Goal: Book appointment/travel/reservation

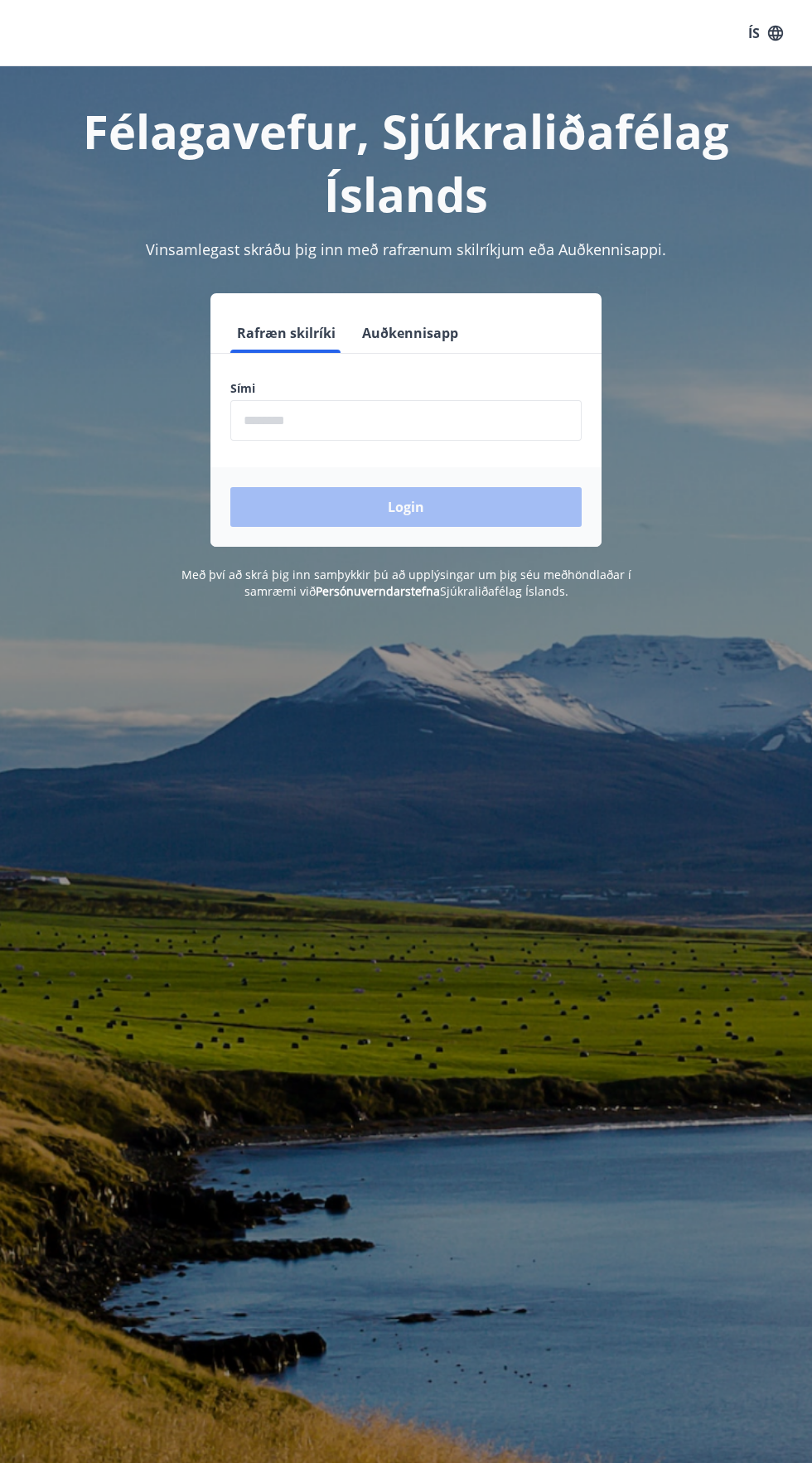
click at [497, 420] on input "phone" at bounding box center [405, 420] width 351 height 41
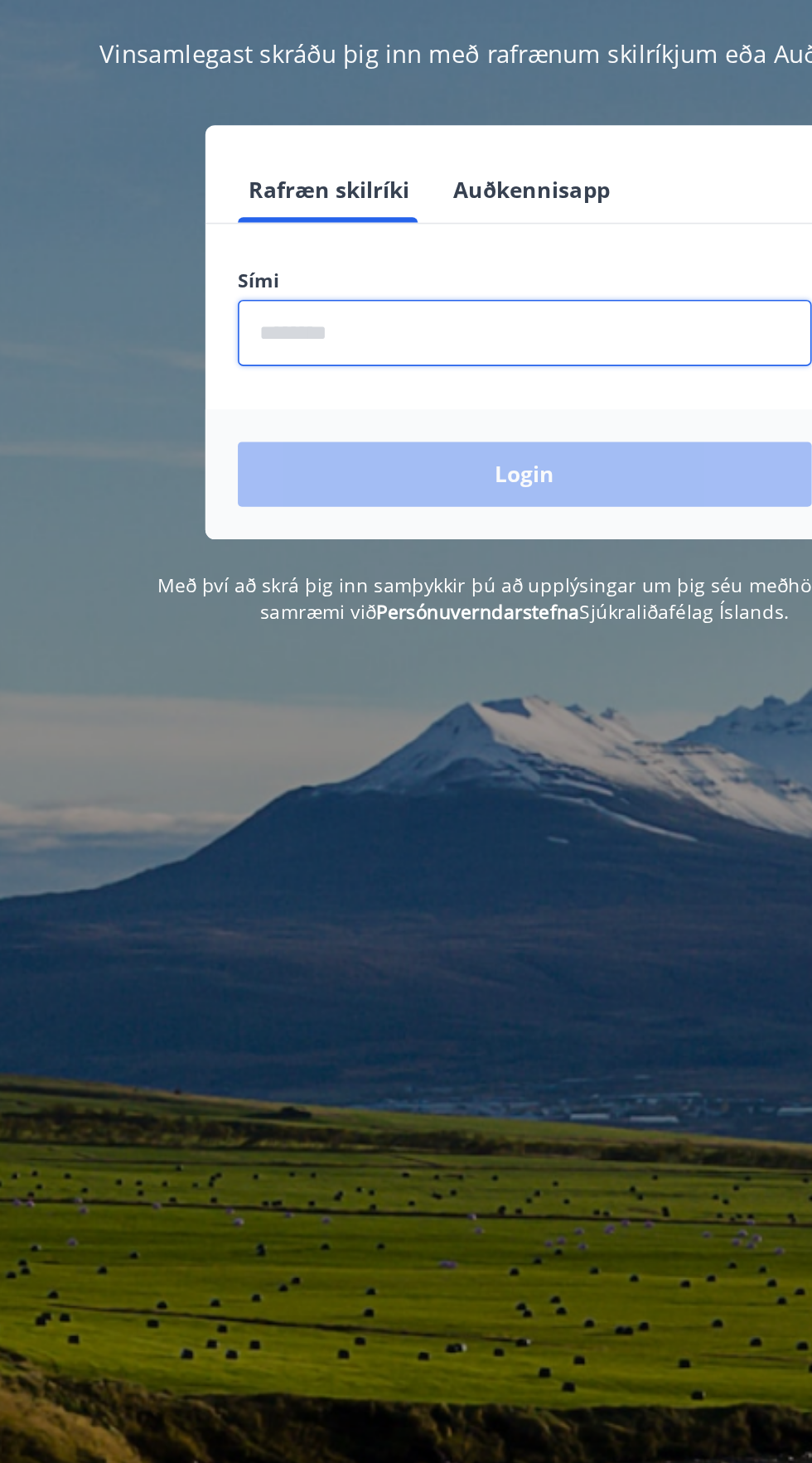
type input "********"
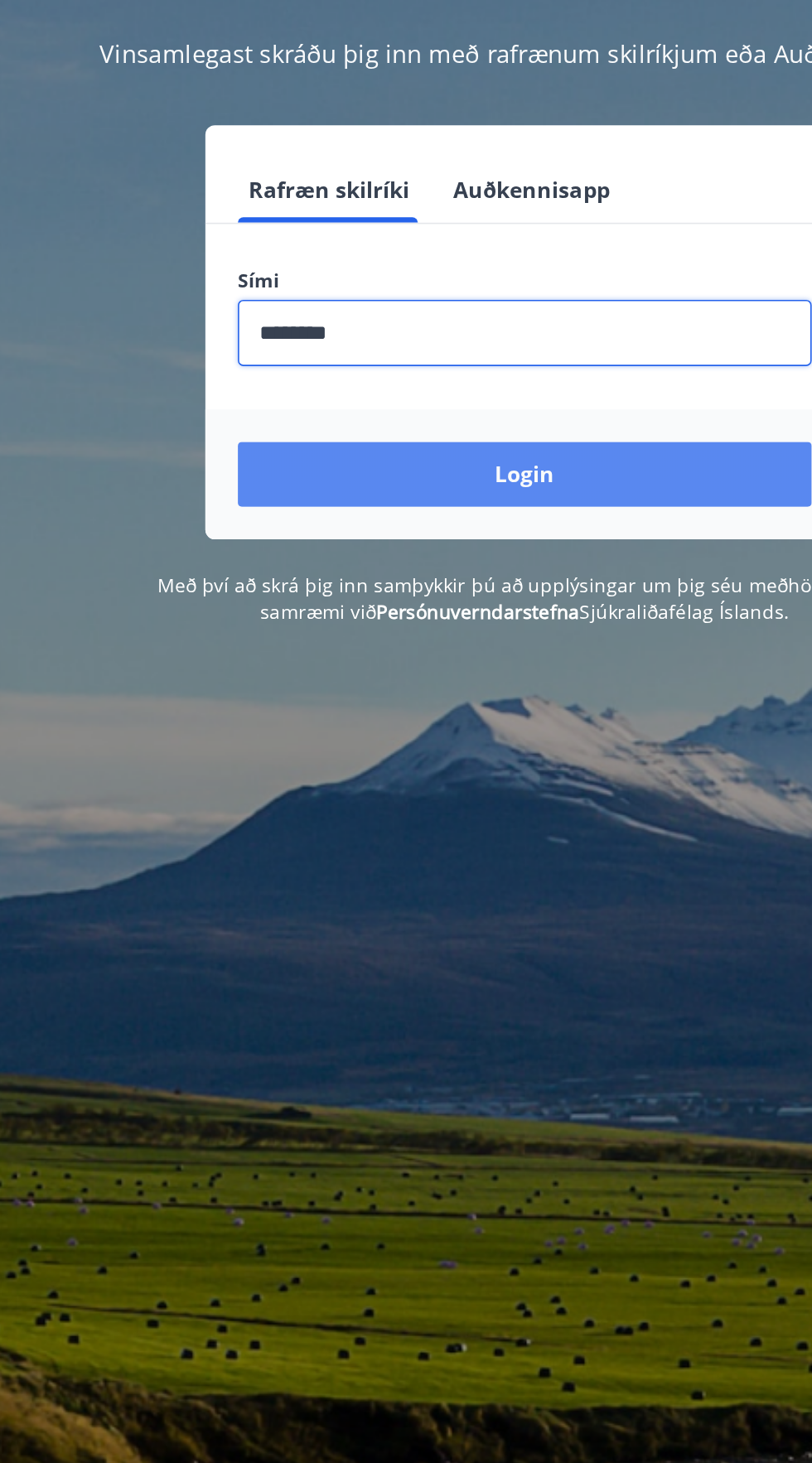
click at [438, 511] on button "Login" at bounding box center [405, 507] width 351 height 40
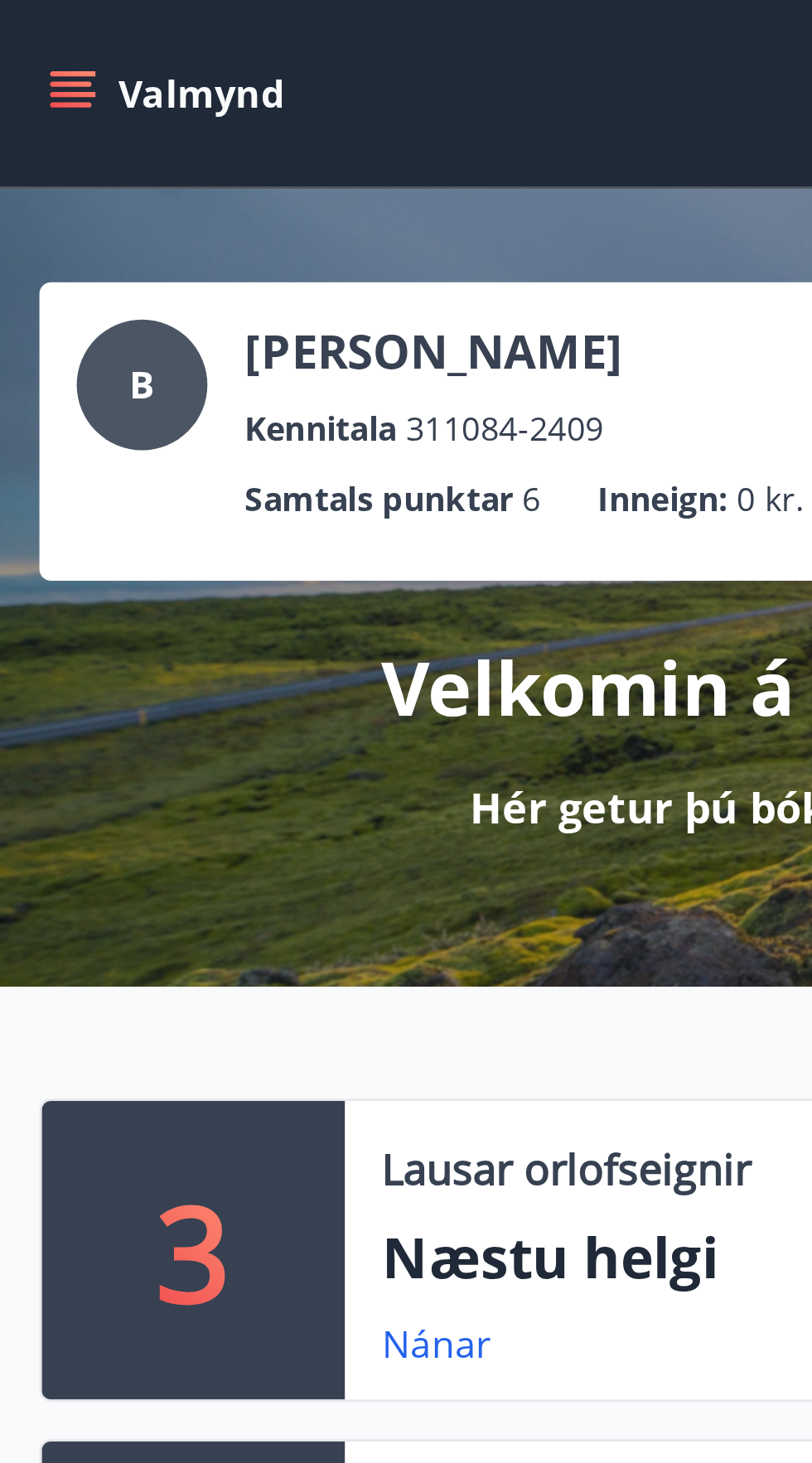
click at [33, 36] on icon "menu" at bounding box center [32, 33] width 17 height 17
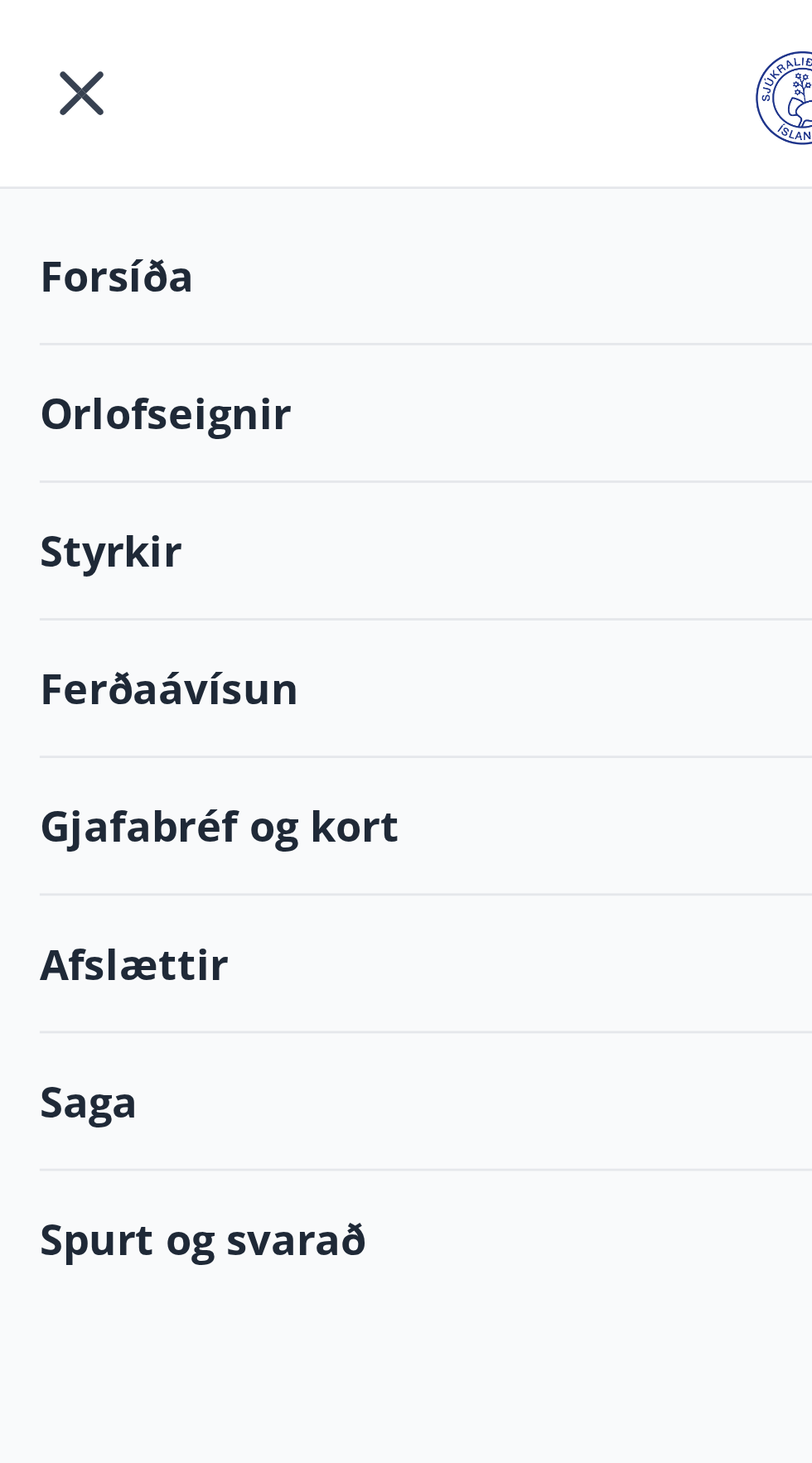
click at [73, 153] on div "Orlofseignir" at bounding box center [164, 147] width 287 height 49
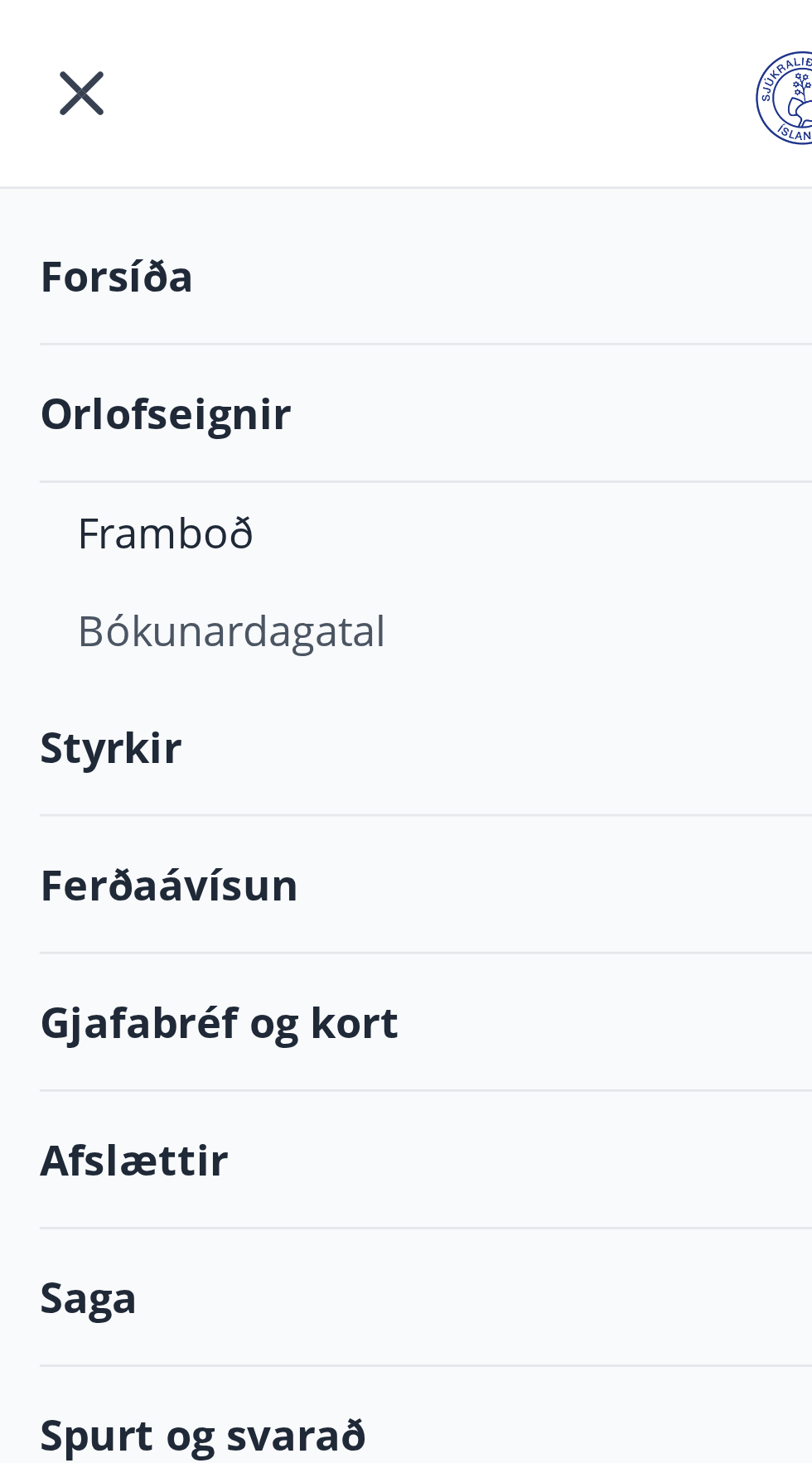
click at [132, 226] on div "Bókunardagatal" at bounding box center [164, 223] width 261 height 35
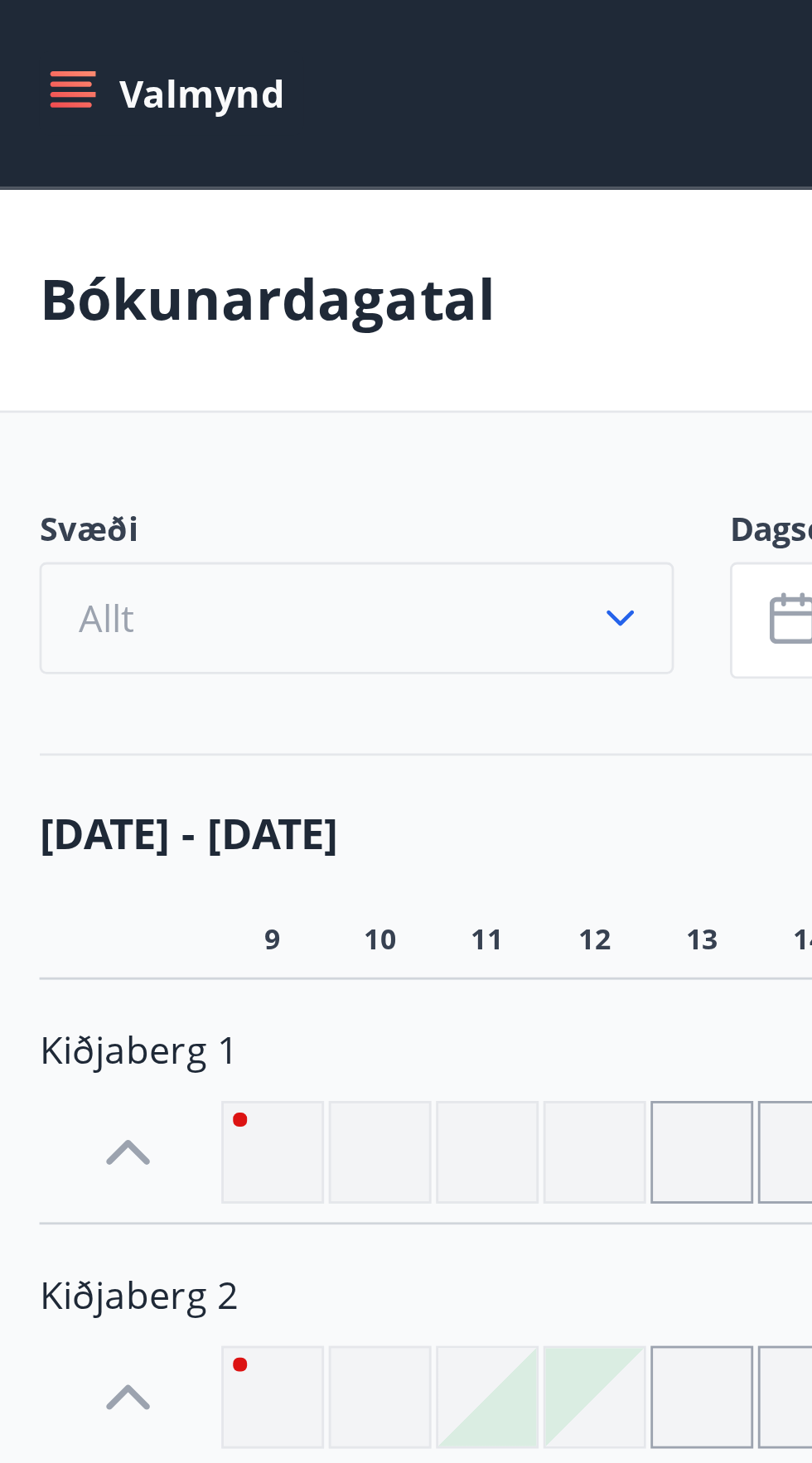
click at [220, 222] on icon "button" at bounding box center [226, 219] width 17 height 17
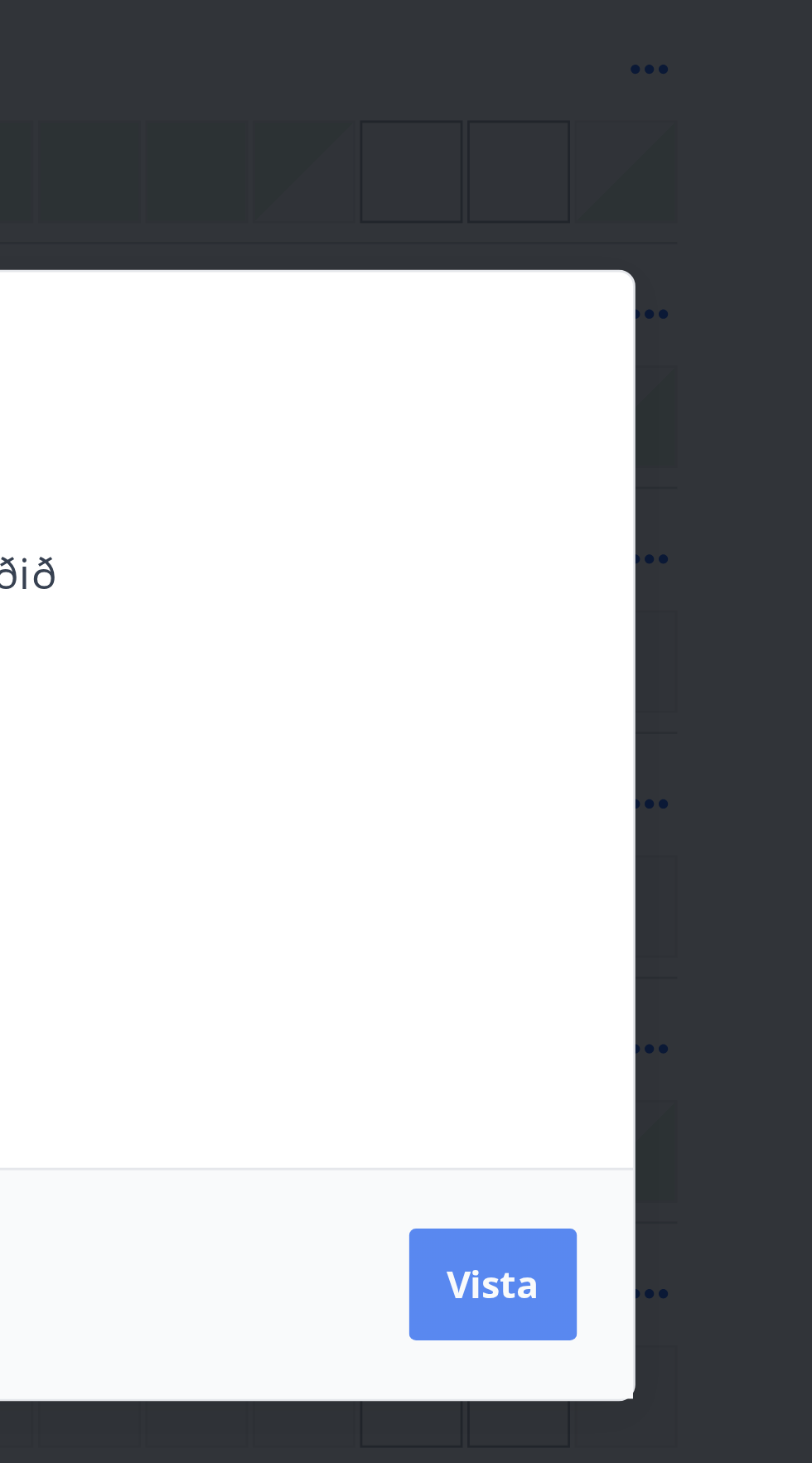
click at [551, 900] on span "Vista" at bounding box center [550, 892] width 33 height 18
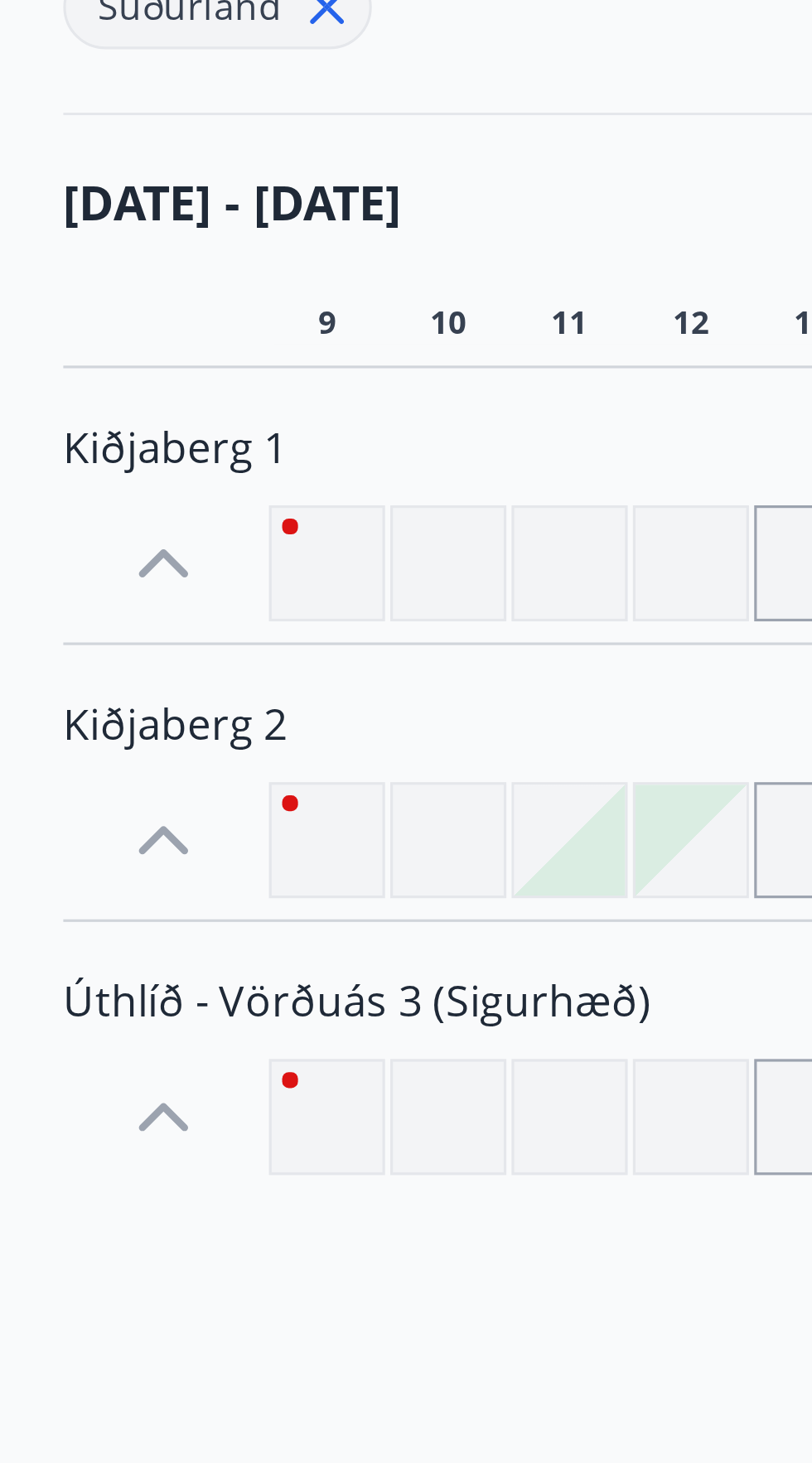
click at [94, 612] on div at bounding box center [103, 623] width 37 height 37
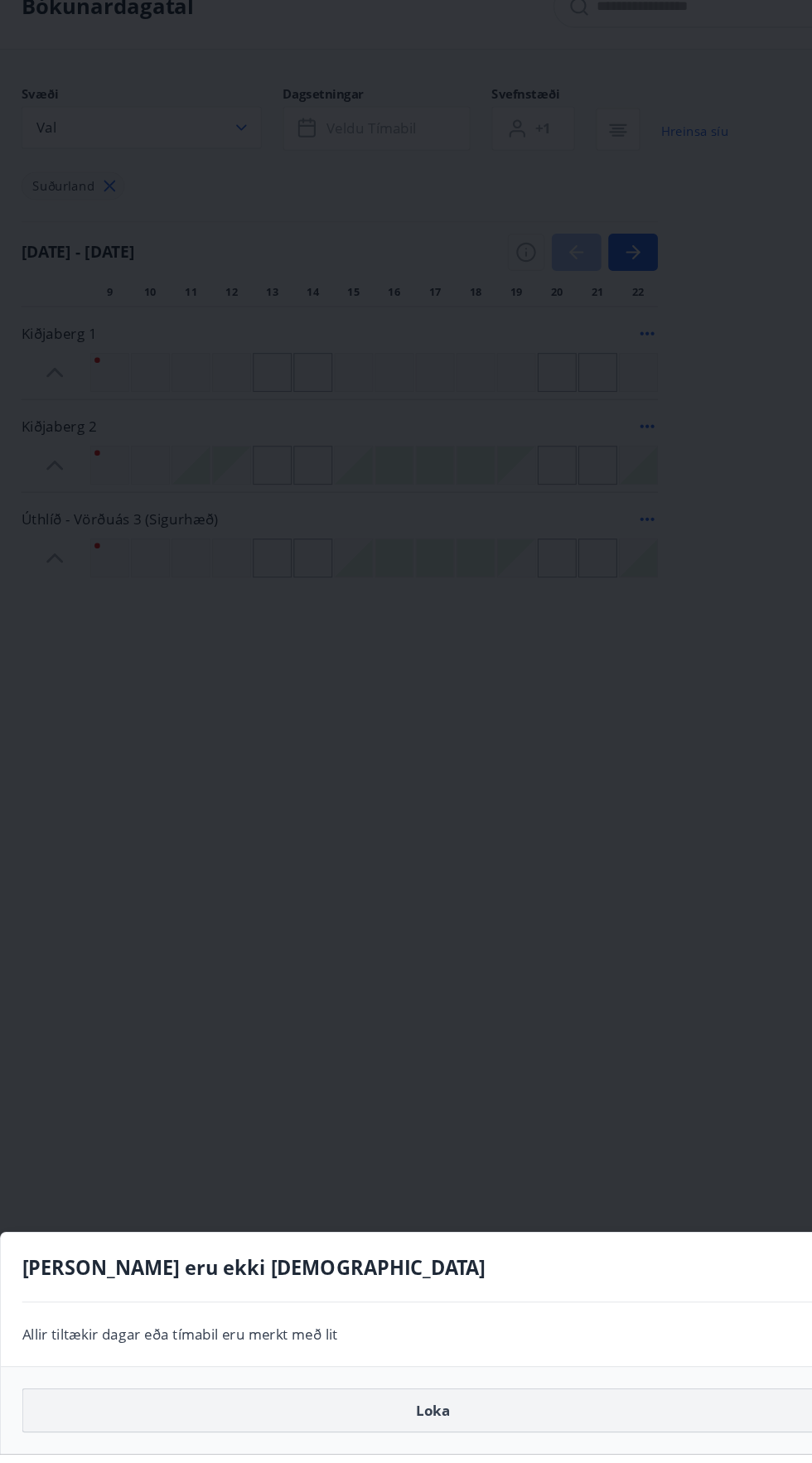
click at [439, 1442] on button "Loka" at bounding box center [406, 1421] width 770 height 42
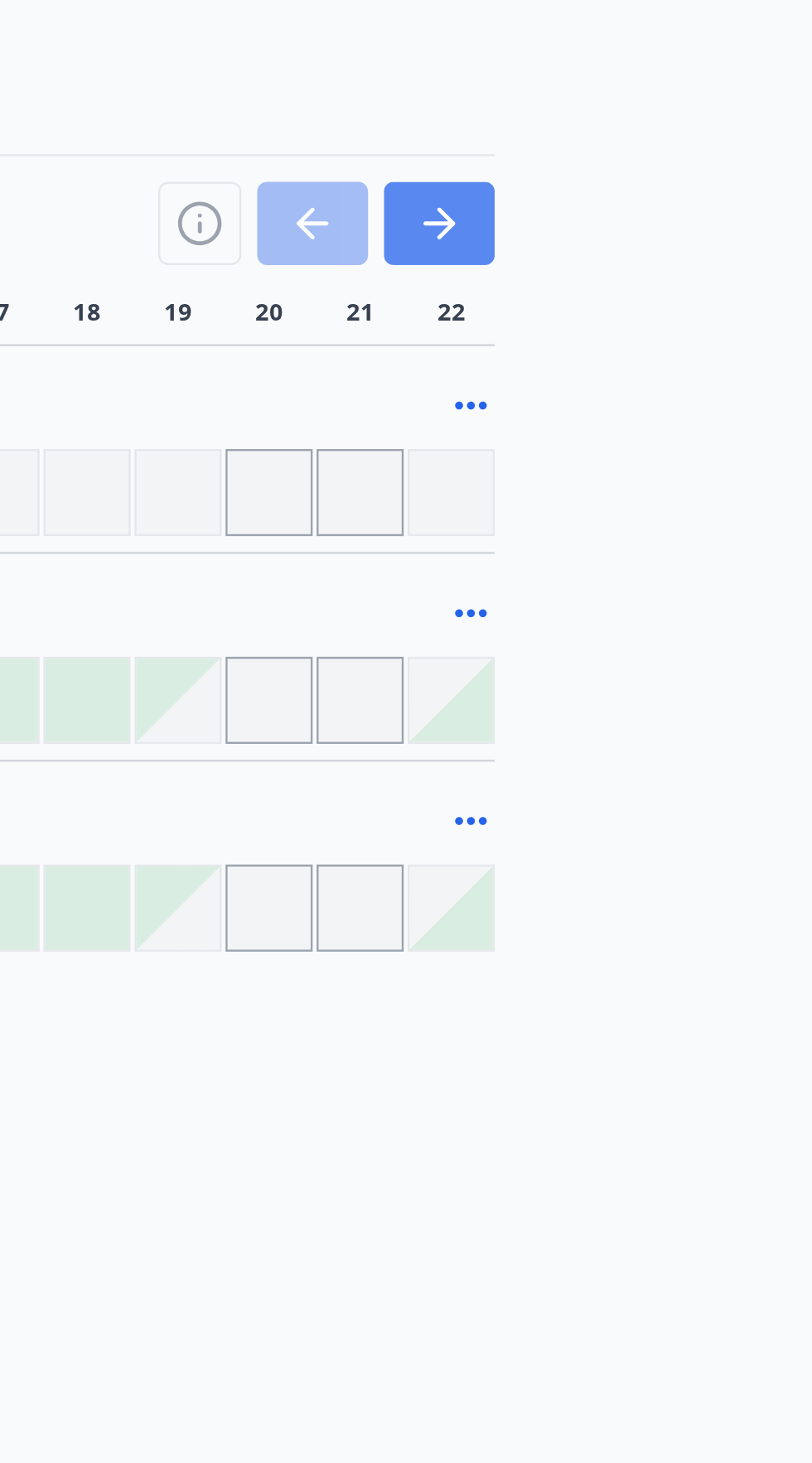
click at [597, 335] on icon "button" at bounding box center [595, 336] width 7 height 13
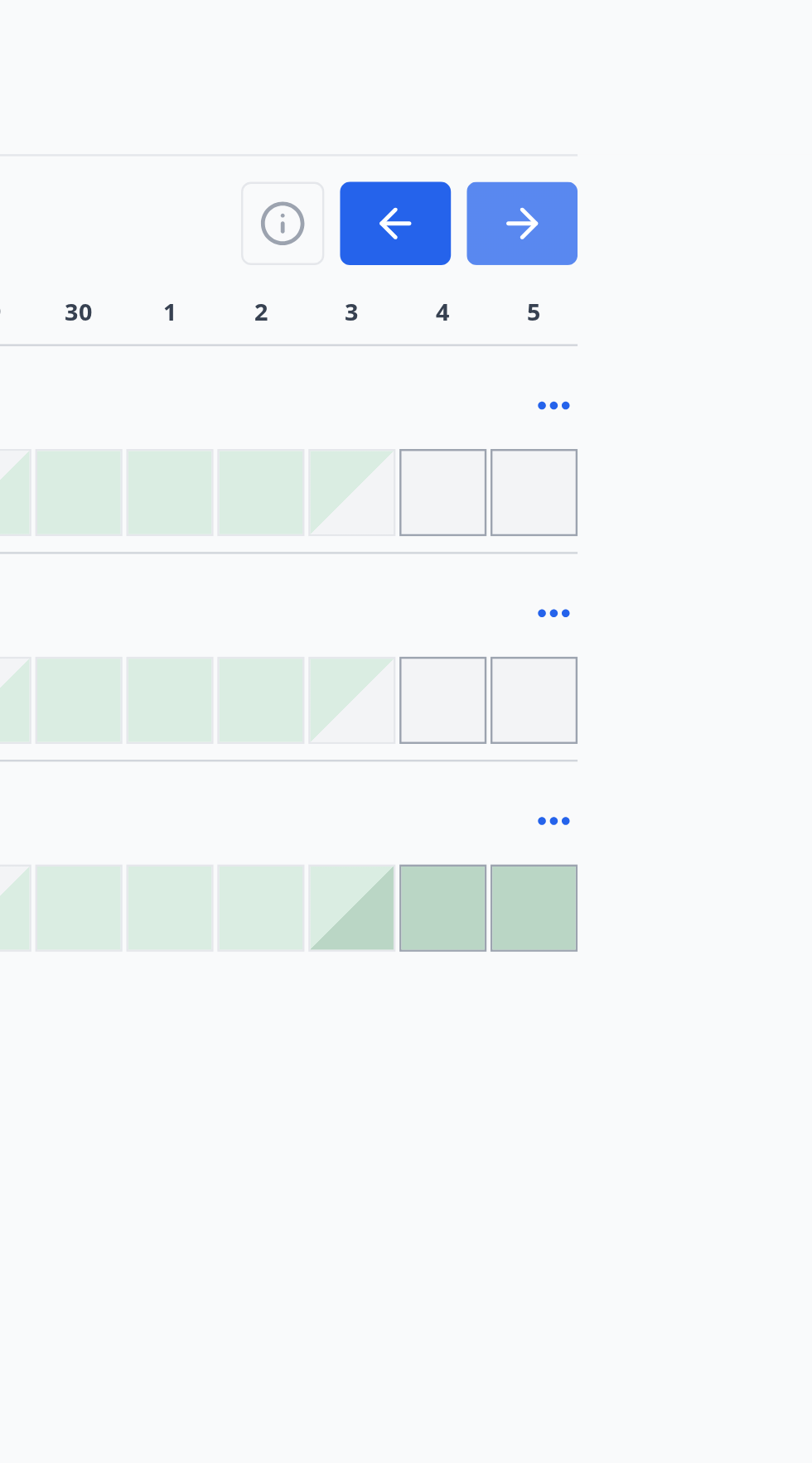
click at [596, 329] on icon "button" at bounding box center [593, 336] width 20 height 20
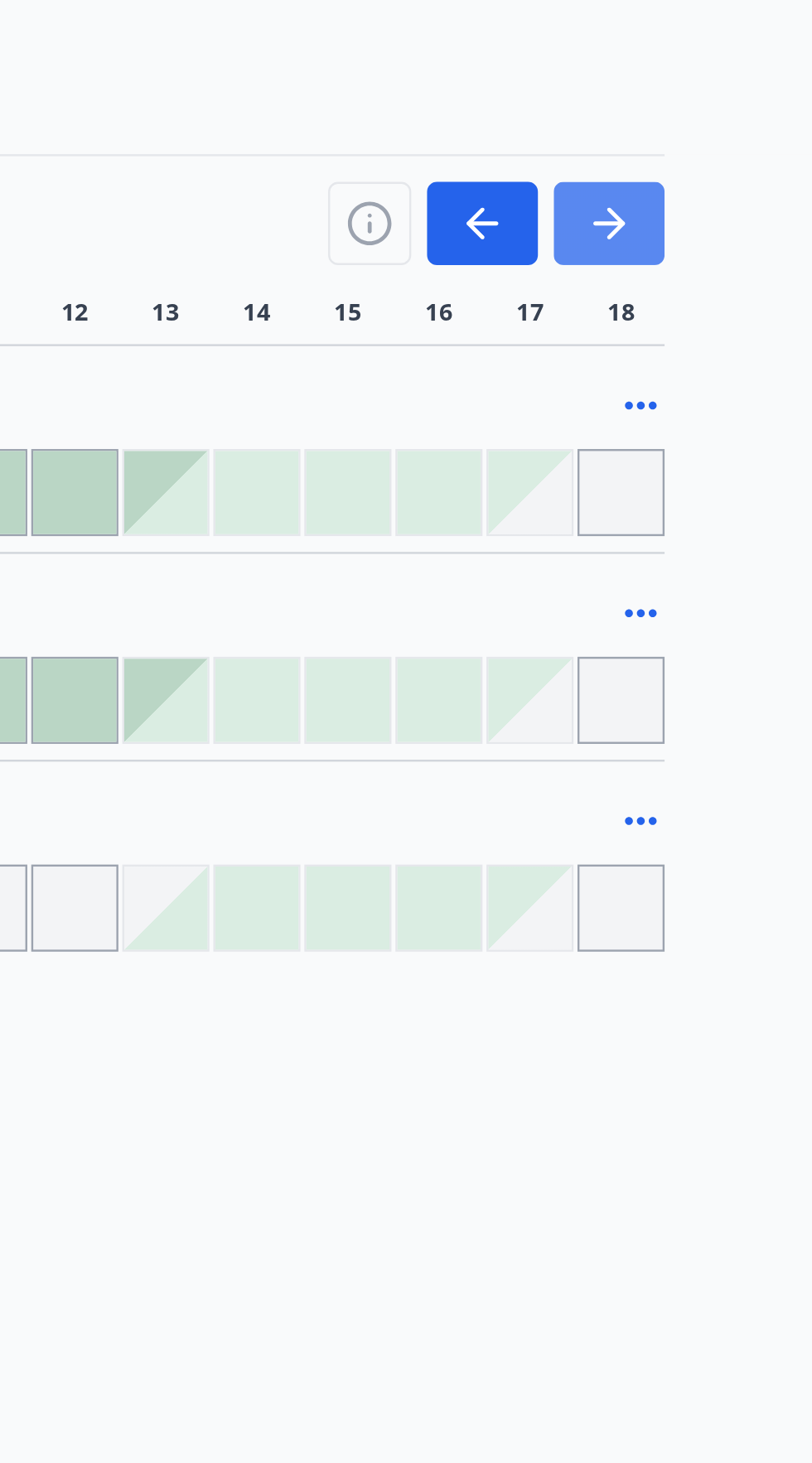
click at [599, 330] on icon "button" at bounding box center [593, 336] width 20 height 20
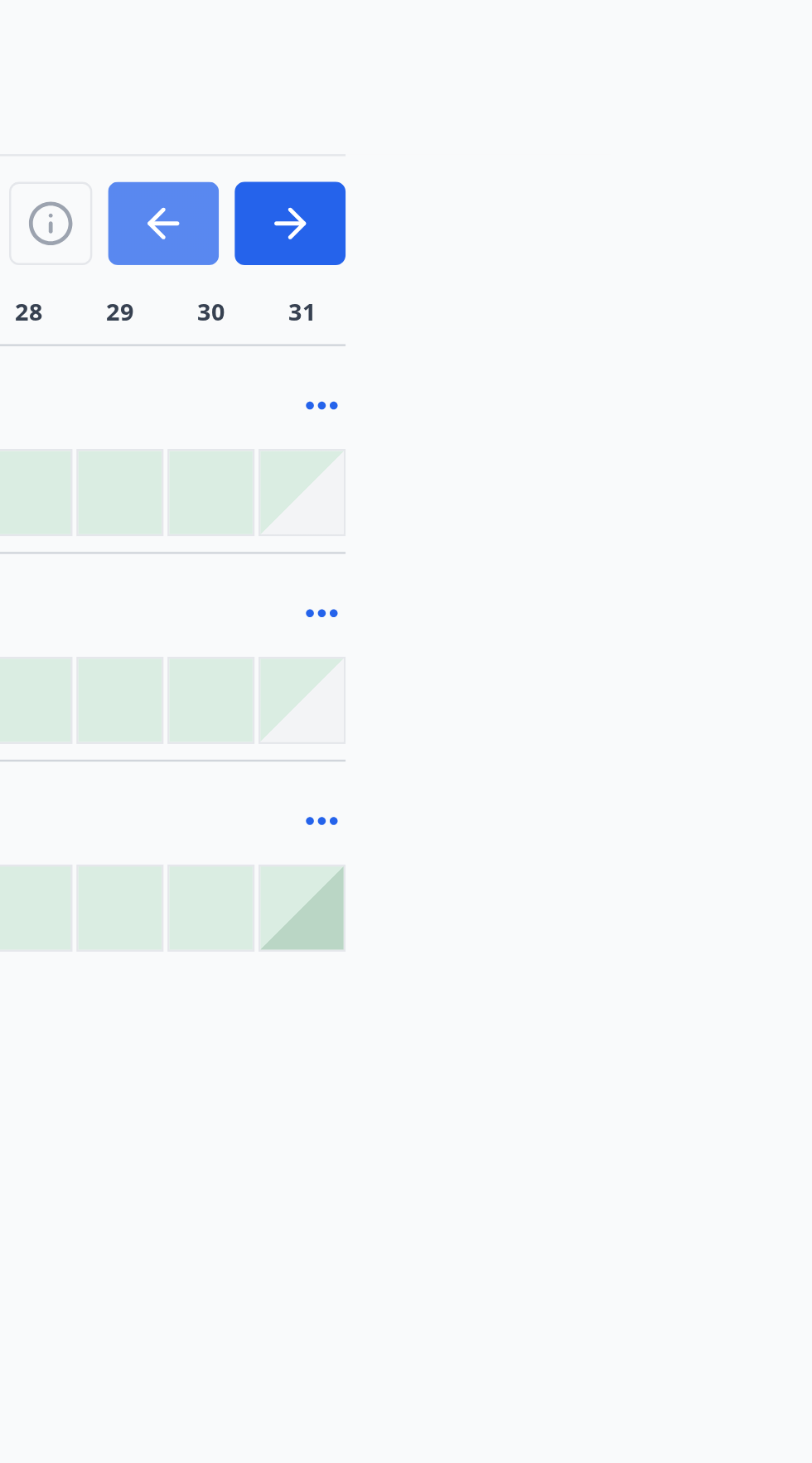
click at [536, 341] on icon "button" at bounding box center [541, 336] width 20 height 20
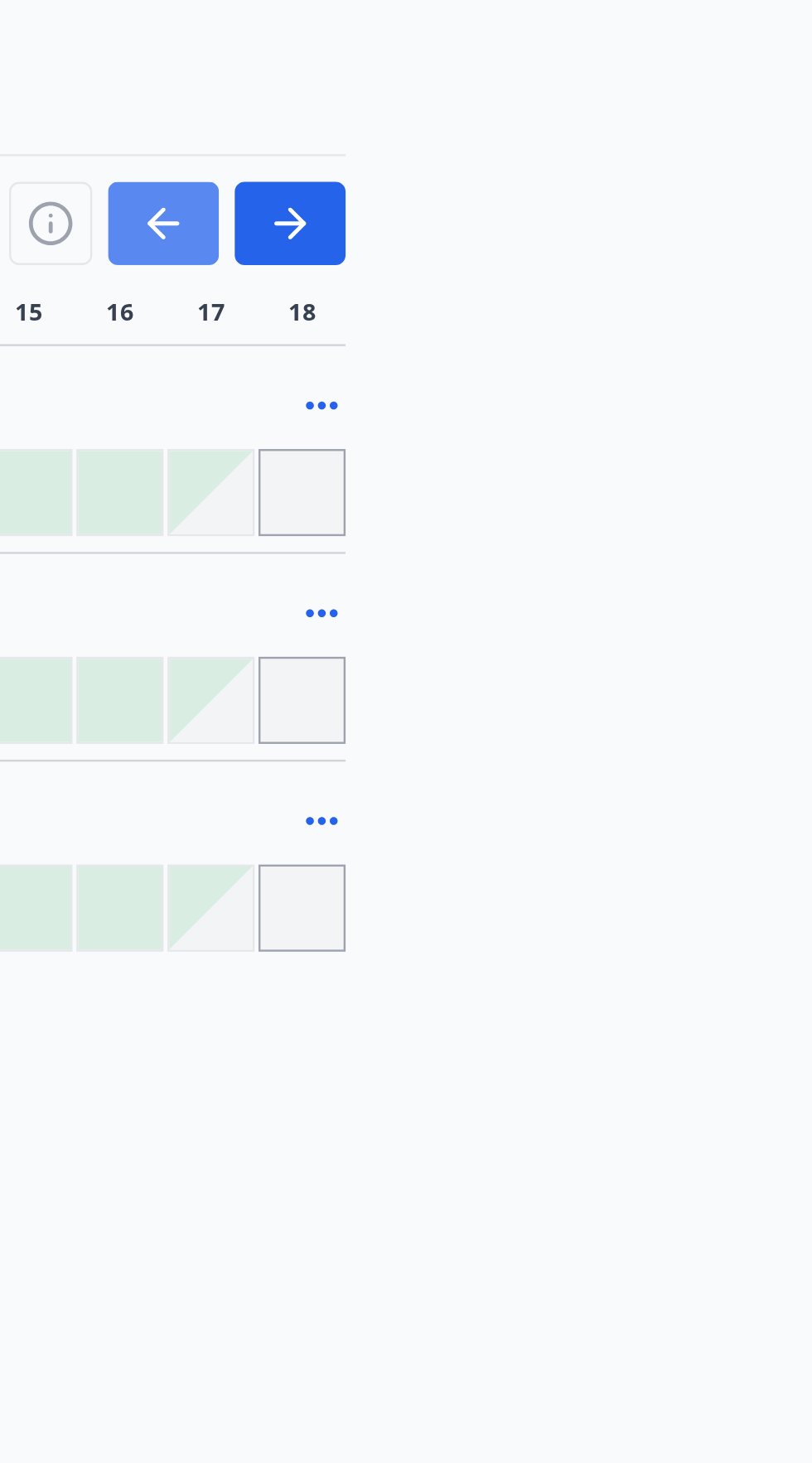
click at [536, 338] on icon "button" at bounding box center [536, 336] width 7 height 13
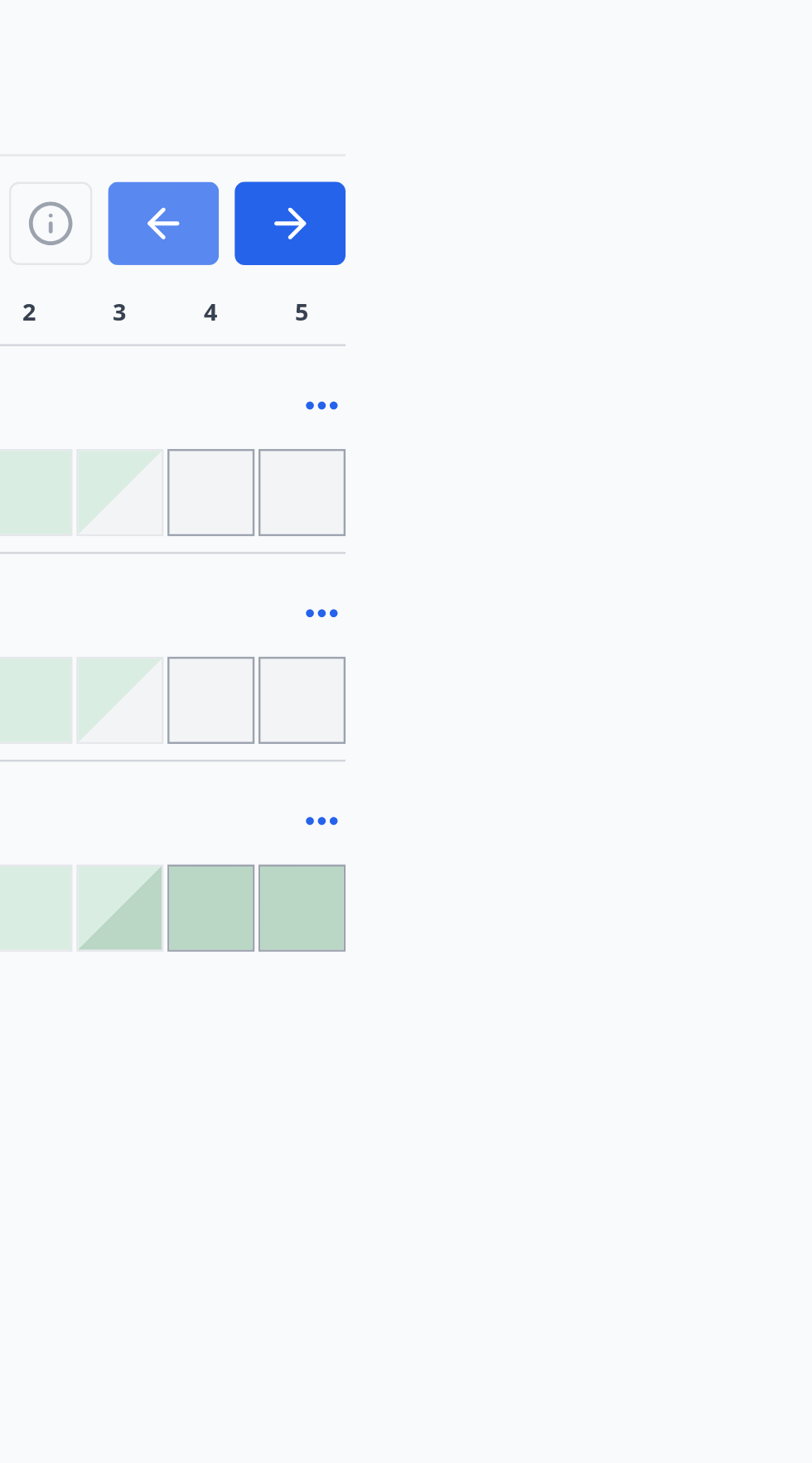
click at [542, 336] on icon "button" at bounding box center [540, 336] width 13 height 2
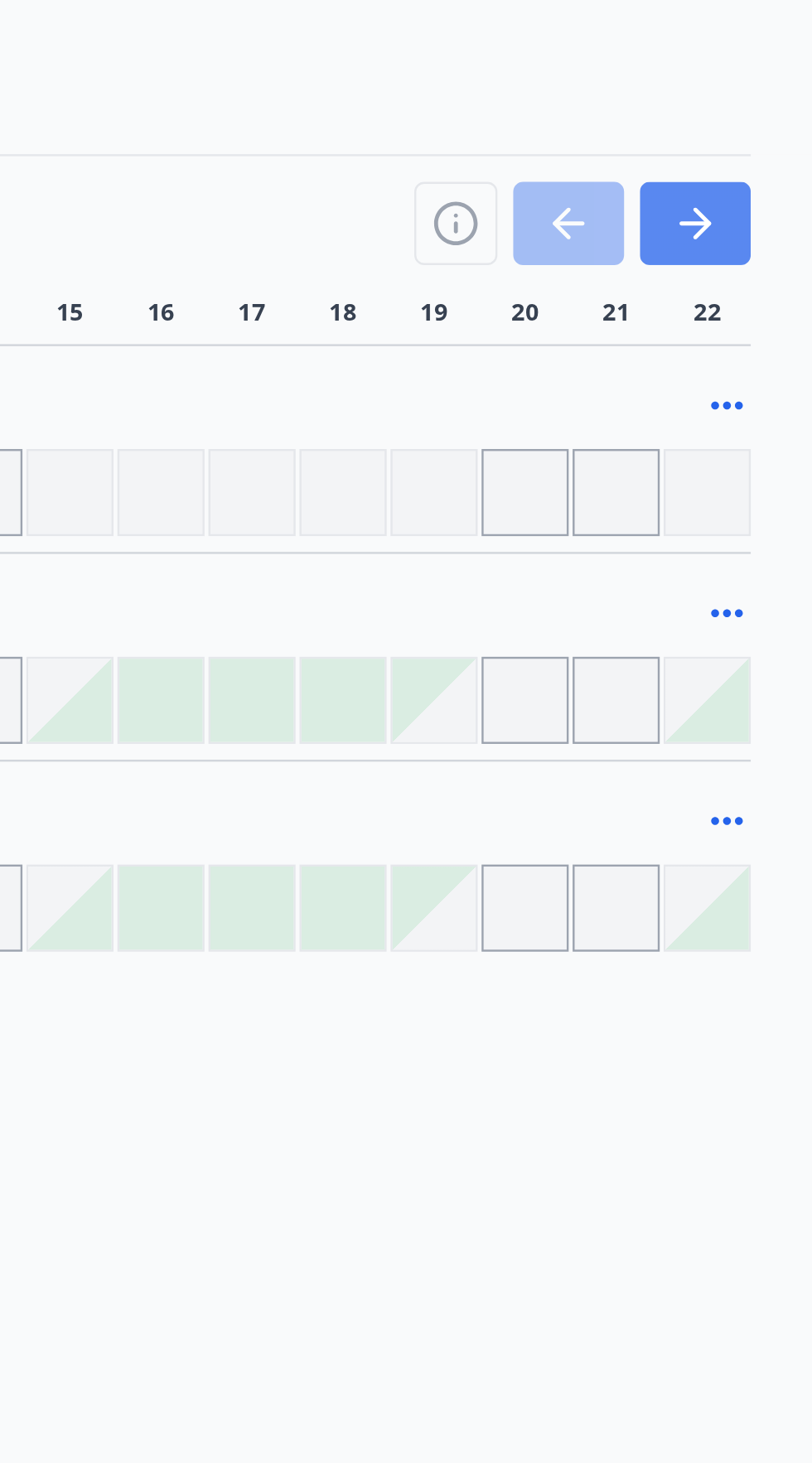
click at [599, 325] on button "button" at bounding box center [593, 336] width 46 height 35
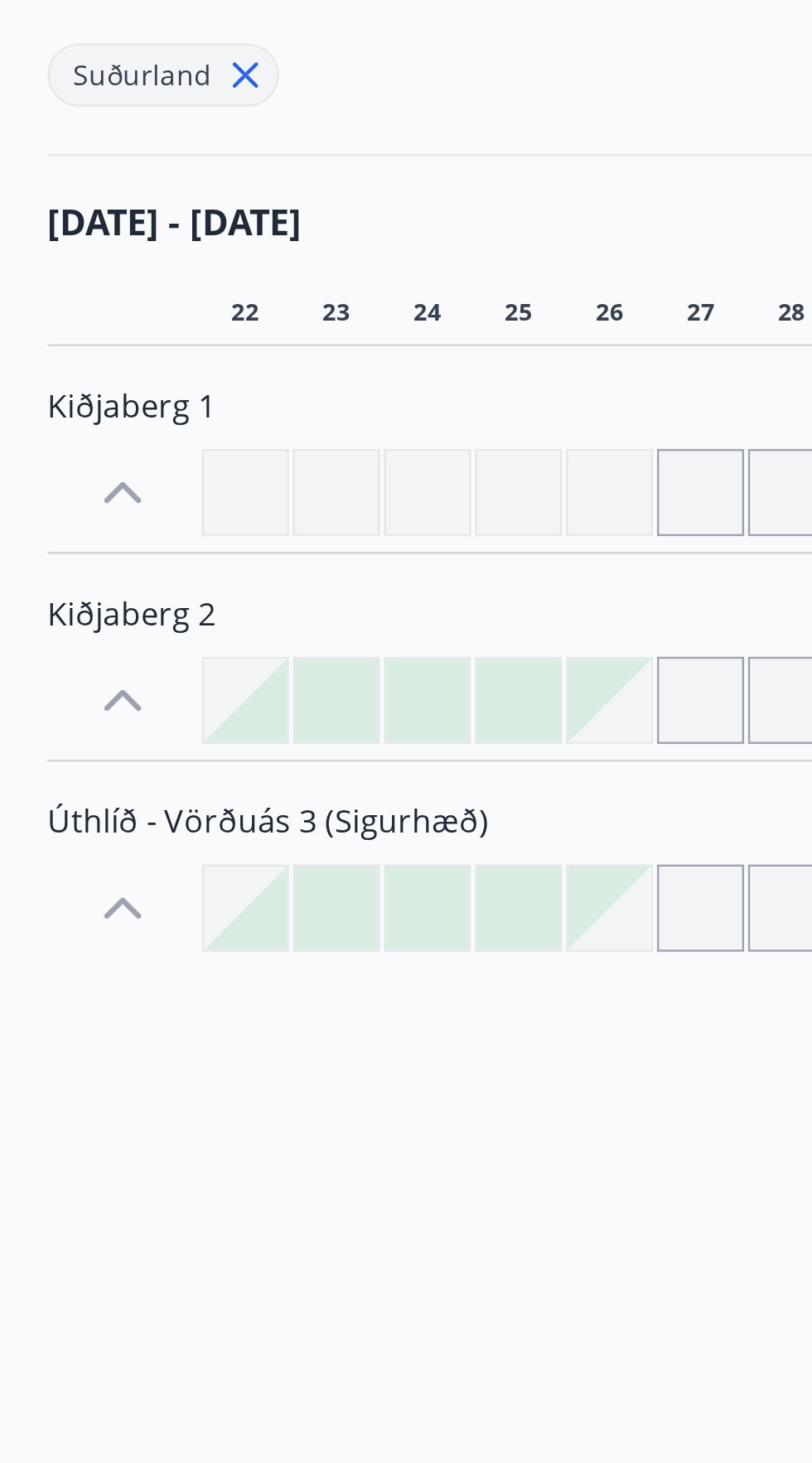
click at [73, 586] on span "Úthlíð - Vörðuás 3 (Sigurhæð)" at bounding box center [112, 586] width 184 height 18
click at [61, 625] on icon at bounding box center [51, 623] width 27 height 27
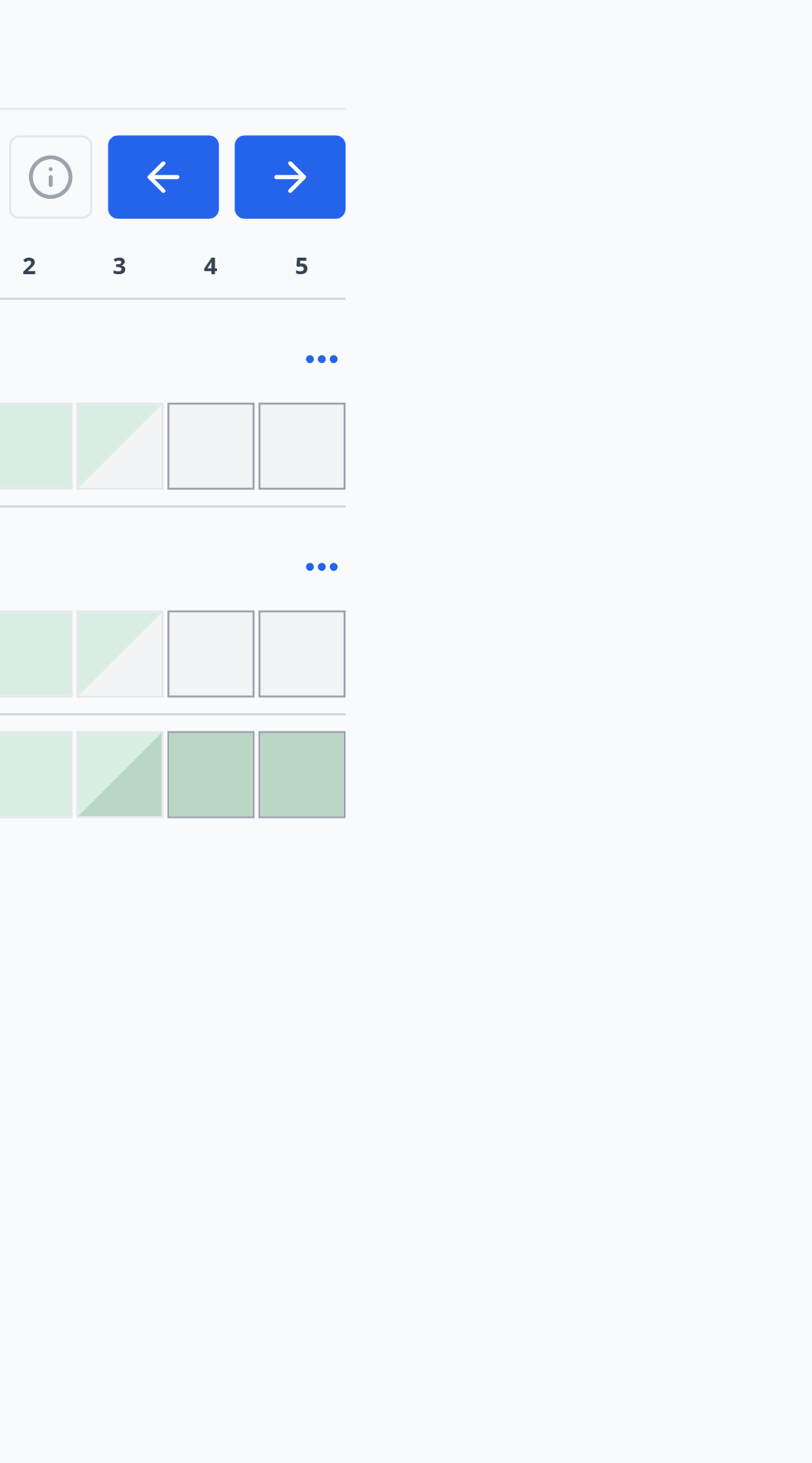
scroll to position [95, 0]
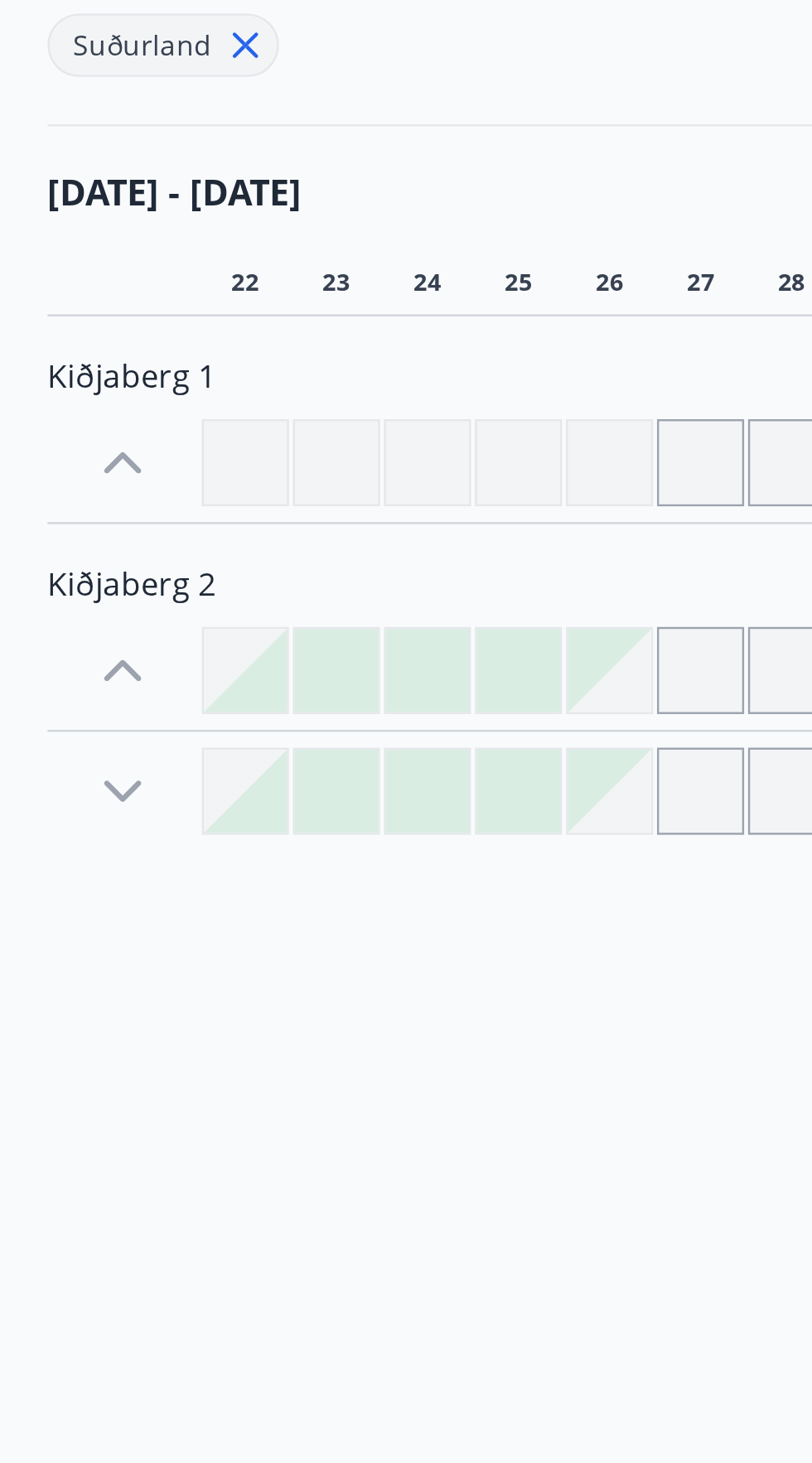
click at [55, 570] on icon at bounding box center [51, 584] width 27 height 27
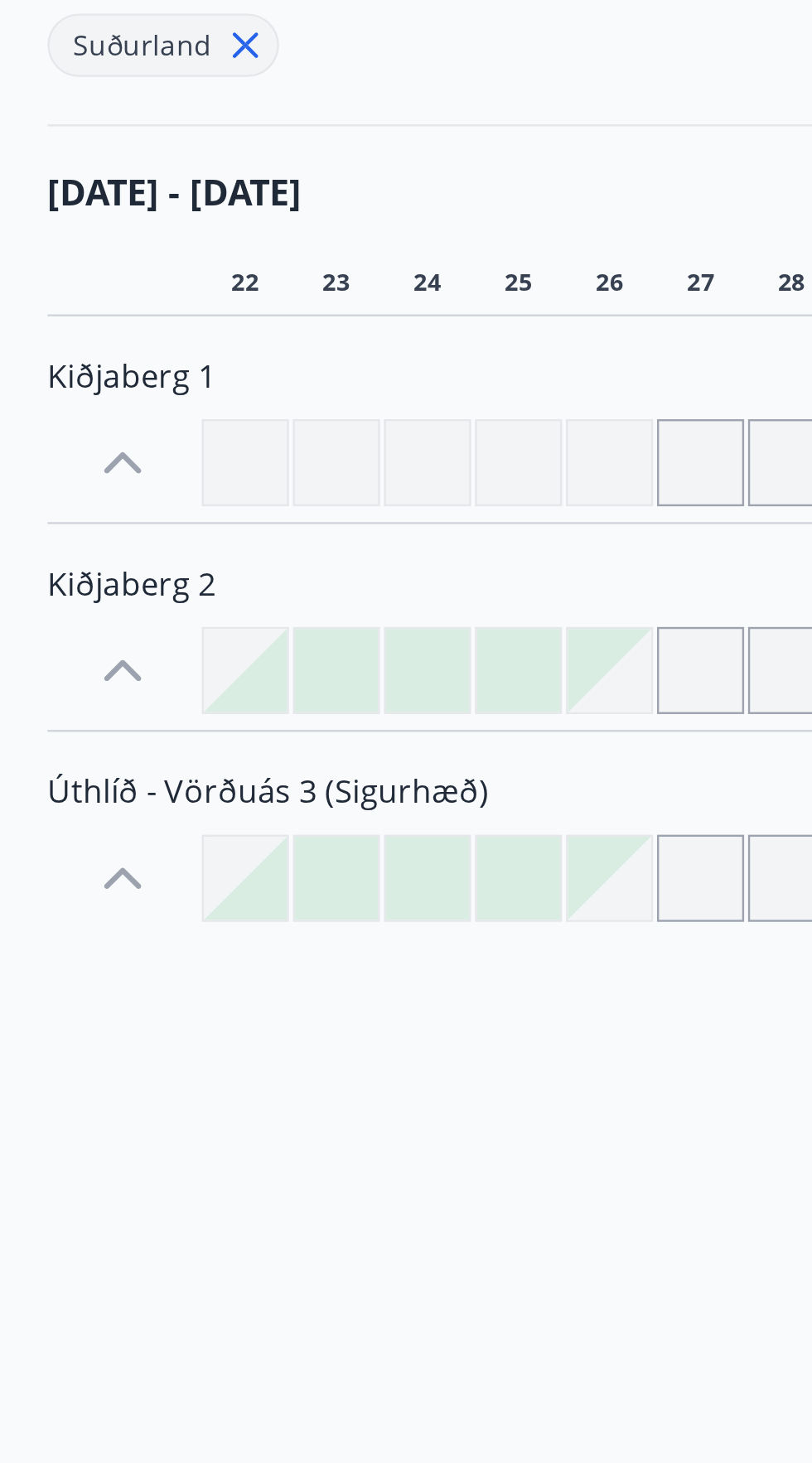
click at [159, 575] on span "Úthlíð - Vörðuás 3 (Sigurhæð)" at bounding box center [112, 584] width 184 height 18
click at [254, 696] on div "Valmynd ÍS B Bókunardagatal Svæði Val Dagsetningar Veldu tímabil Svefnstæði +1 …" at bounding box center [406, 660] width 812 height 1326
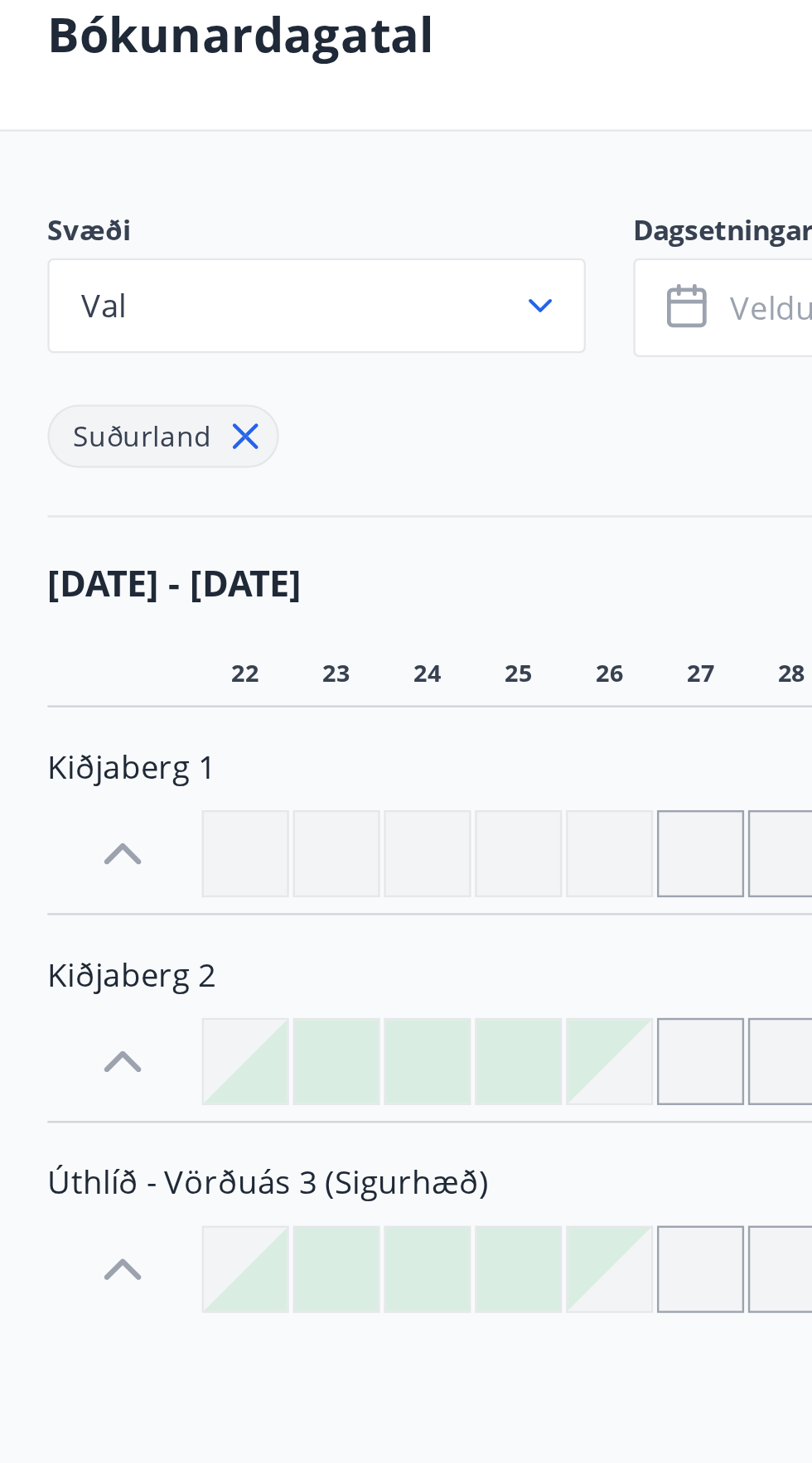
scroll to position [0, 0]
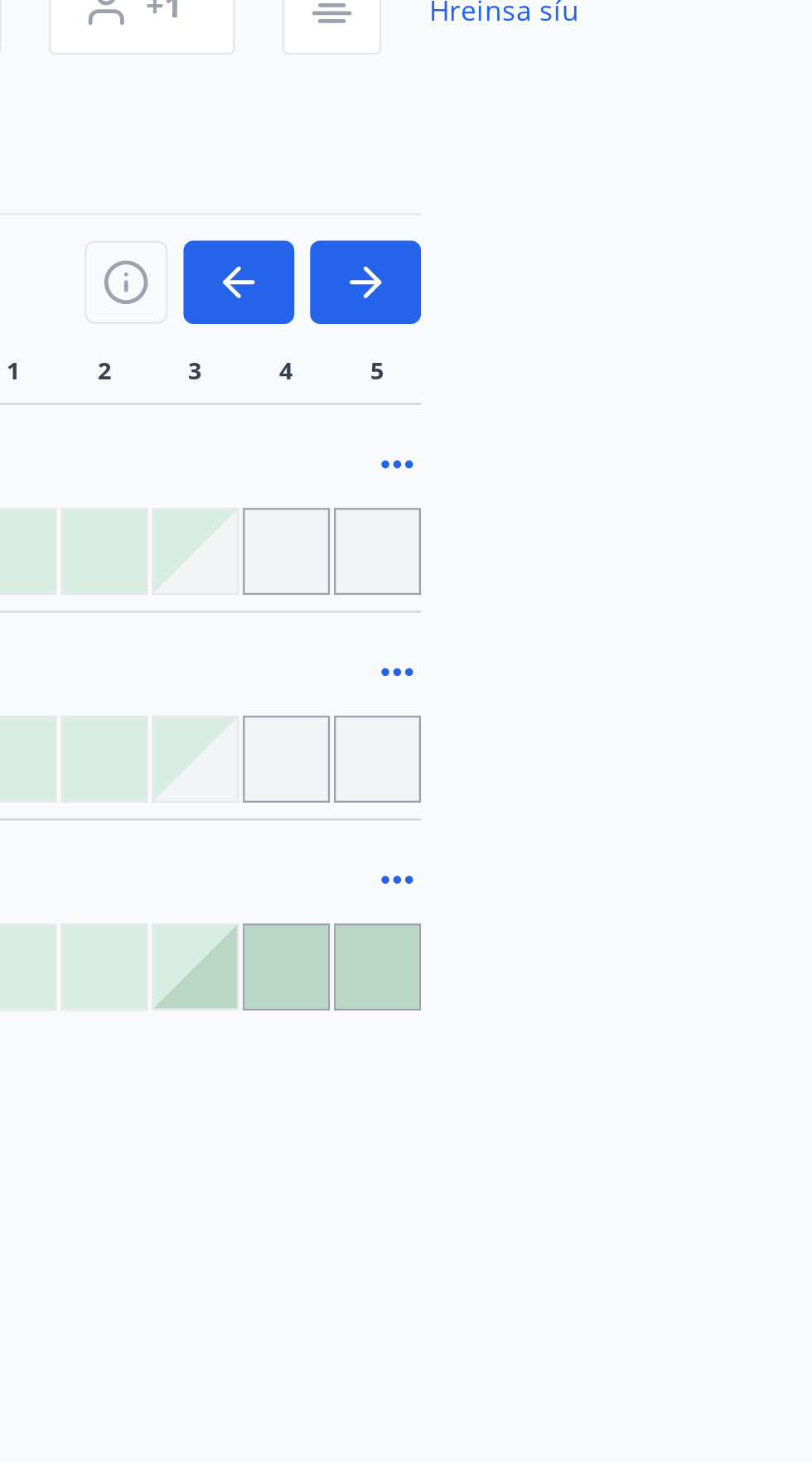
click at [607, 586] on icon at bounding box center [606, 586] width 13 height 3
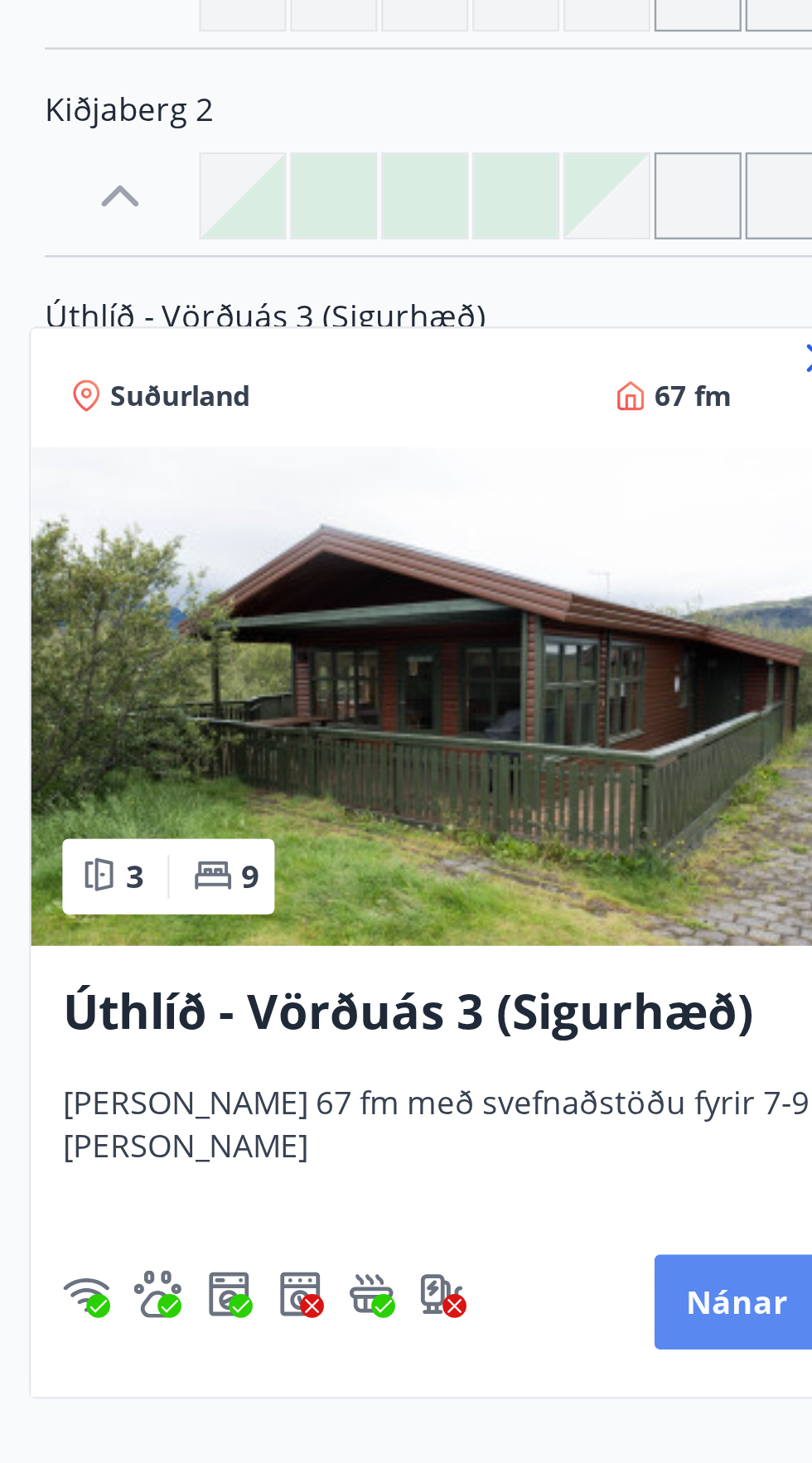
click at [295, 995] on button "Nánar" at bounding box center [309, 999] width 69 height 40
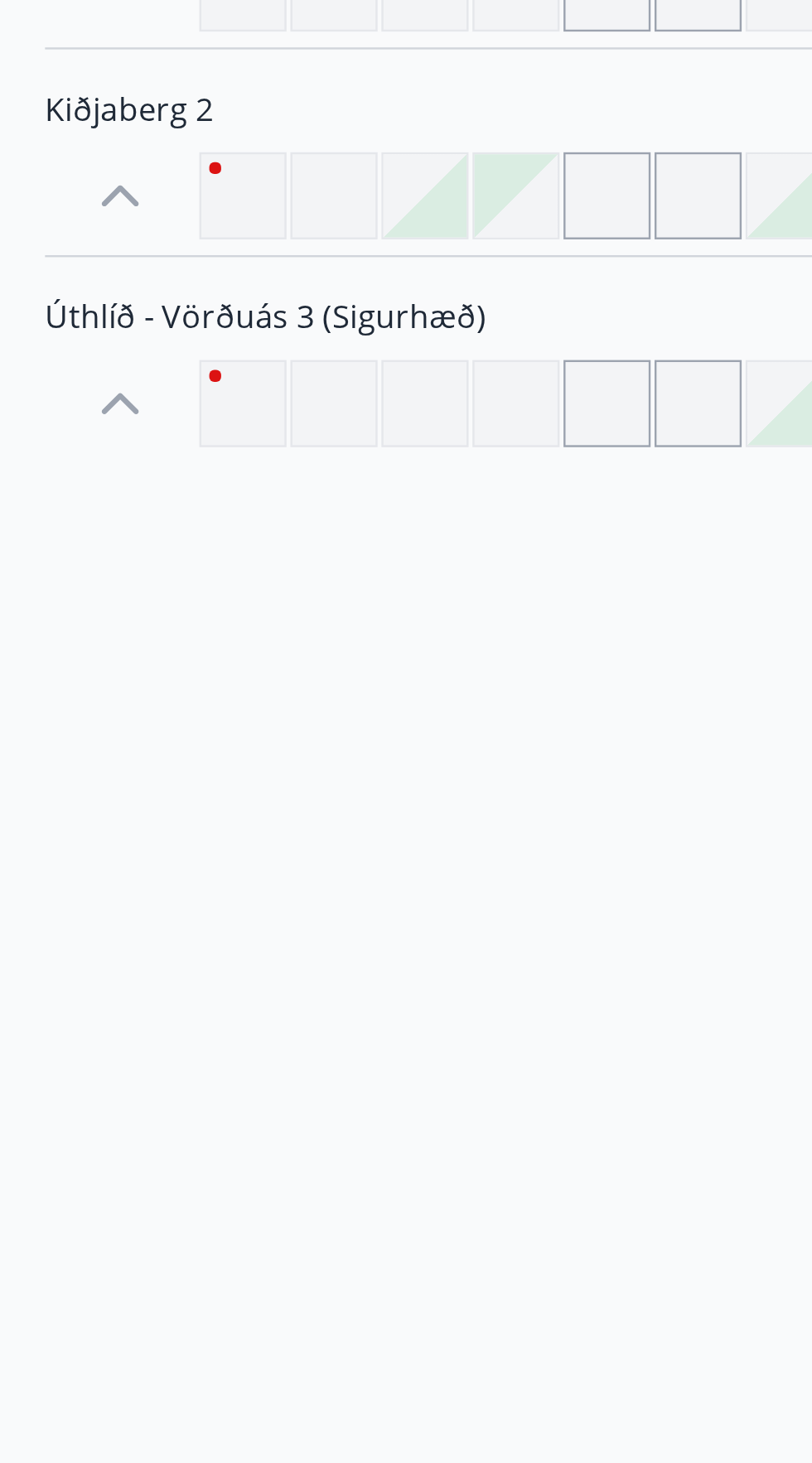
scroll to position [51, 0]
